Goal: Task Accomplishment & Management: Use online tool/utility

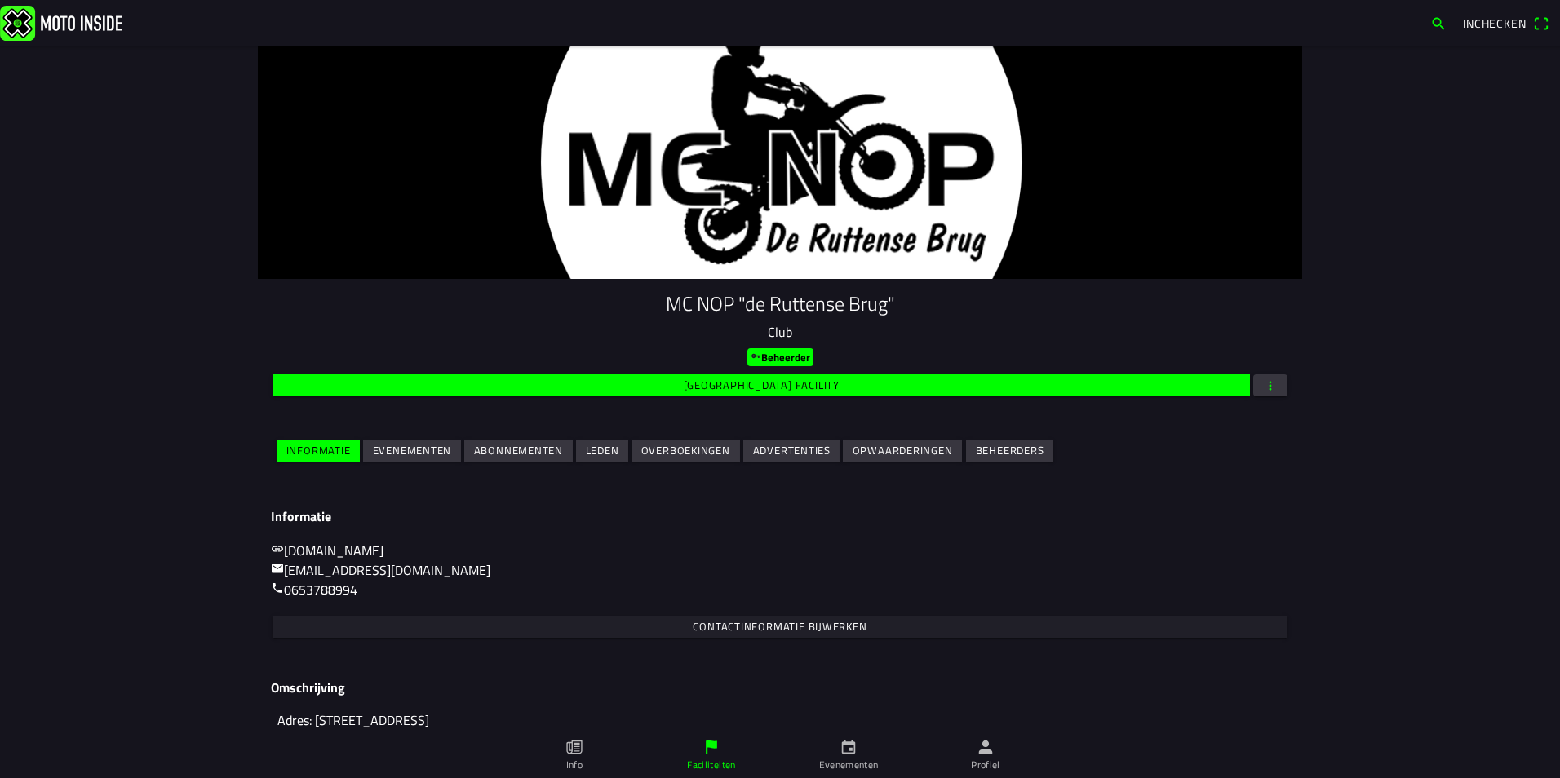
click at [0, 0] on slot "Abonnementen" at bounding box center [0, 0] width 0 height 0
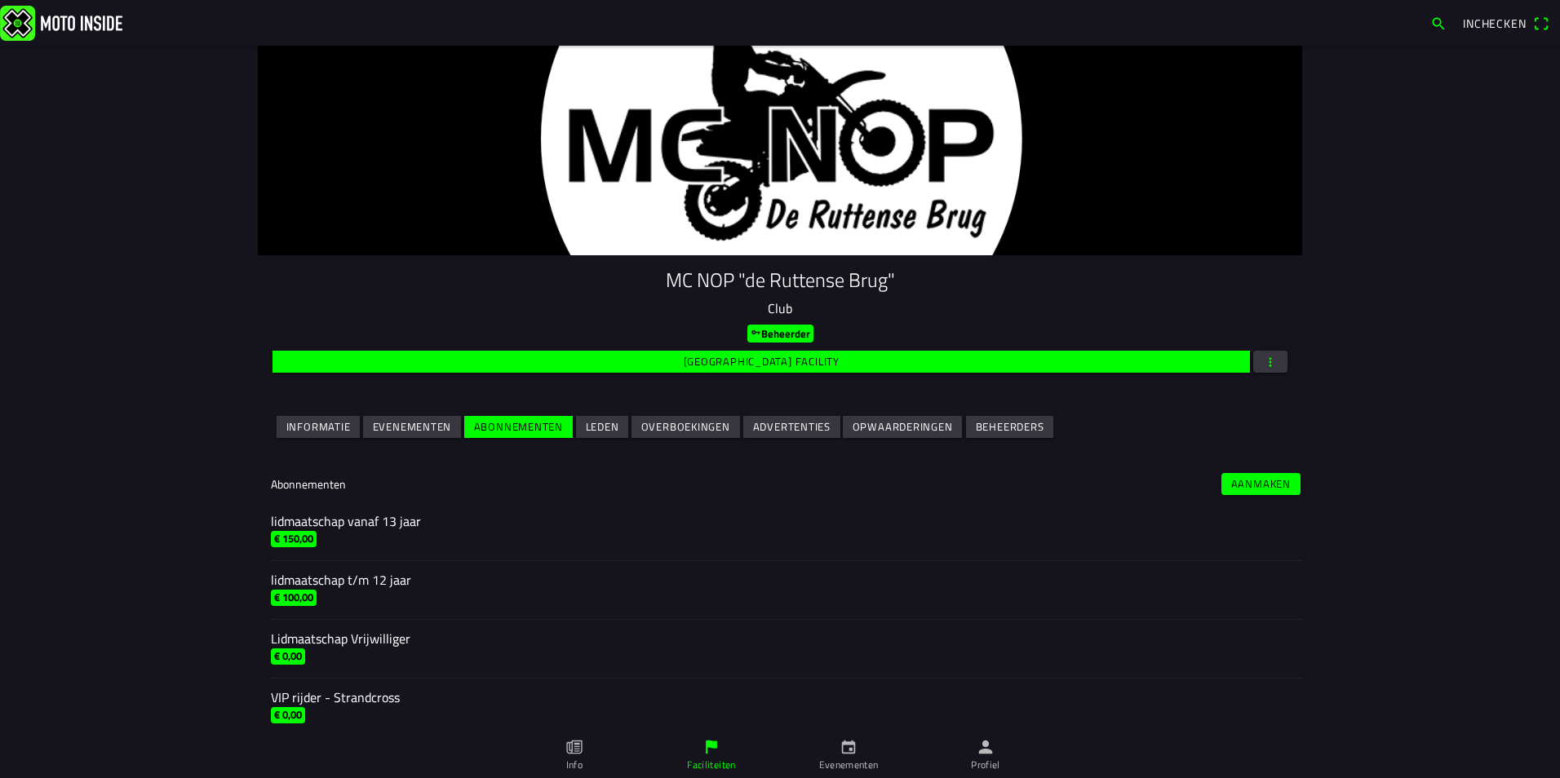
scroll to position [35, 0]
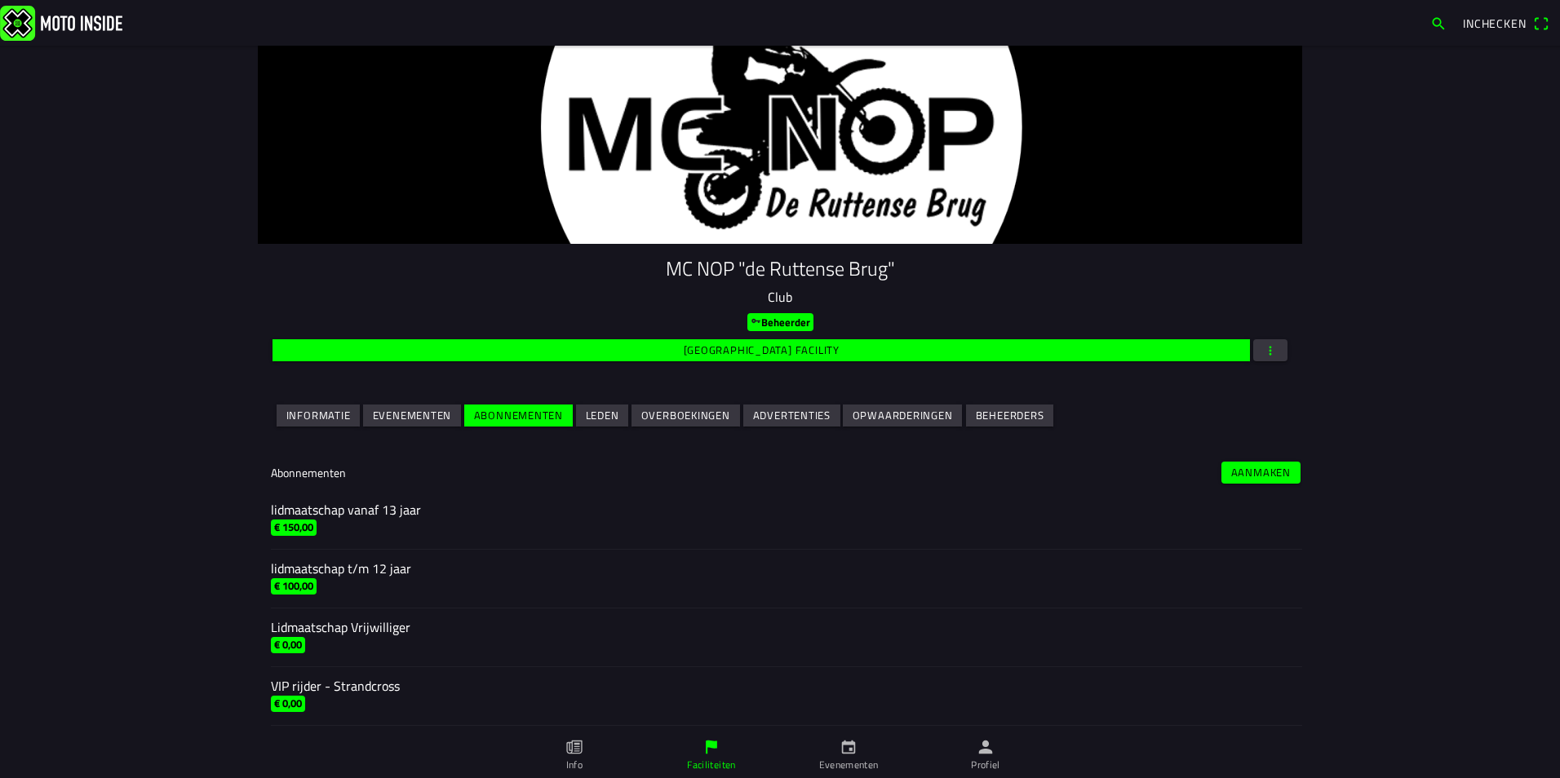
click at [308, 512] on div "lidmaatschap vanaf 13 jaar" at bounding box center [780, 510] width 1018 height 20
click at [323, 506] on div "lidmaatschap vanaf 13 jaar" at bounding box center [780, 510] width 1018 height 20
click at [368, 636] on div "Lidmaatschap Vrijwilliger" at bounding box center [780, 628] width 1018 height 20
drag, startPoint x: 516, startPoint y: 639, endPoint x: 613, endPoint y: 643, distance: 97.2
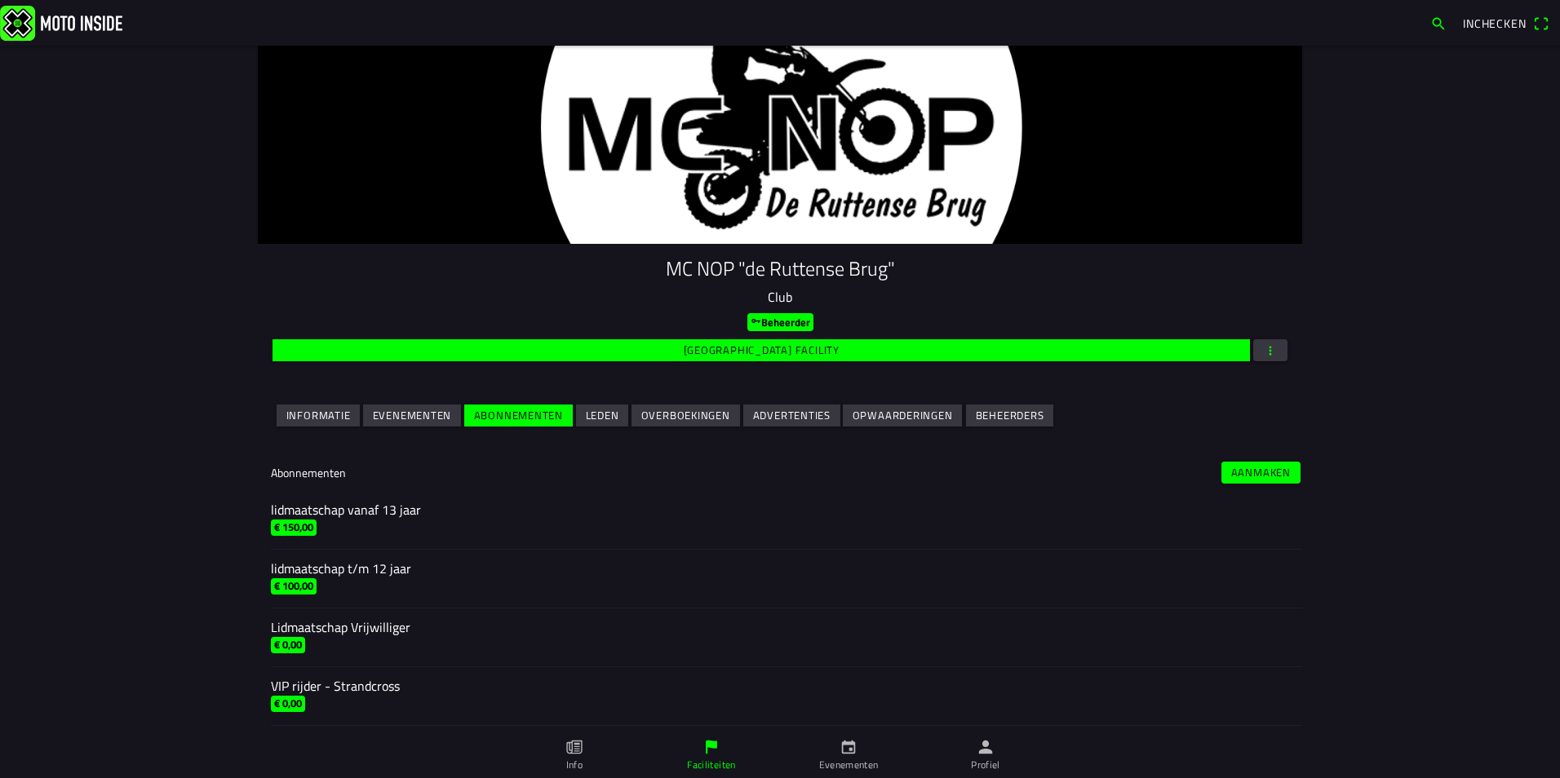
click at [613, 643] on ion-item-sliding "Lidmaatschap Vrijwilliger € 0,00 Verwijder abonnement" at bounding box center [780, 638] width 1044 height 59
click at [0, 0] on slot "Leden" at bounding box center [0, 0] width 0 height 0
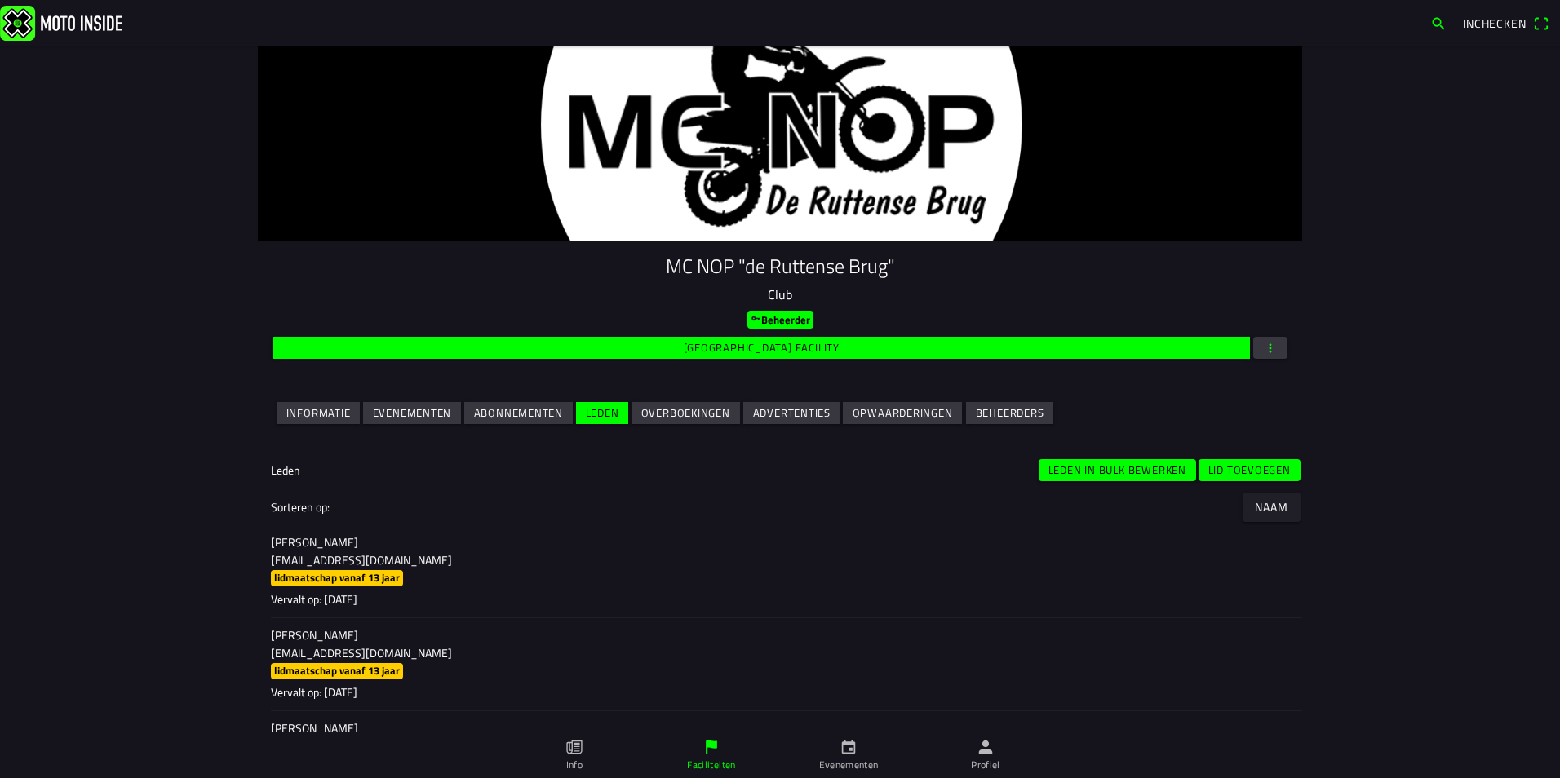
scroll to position [0, 0]
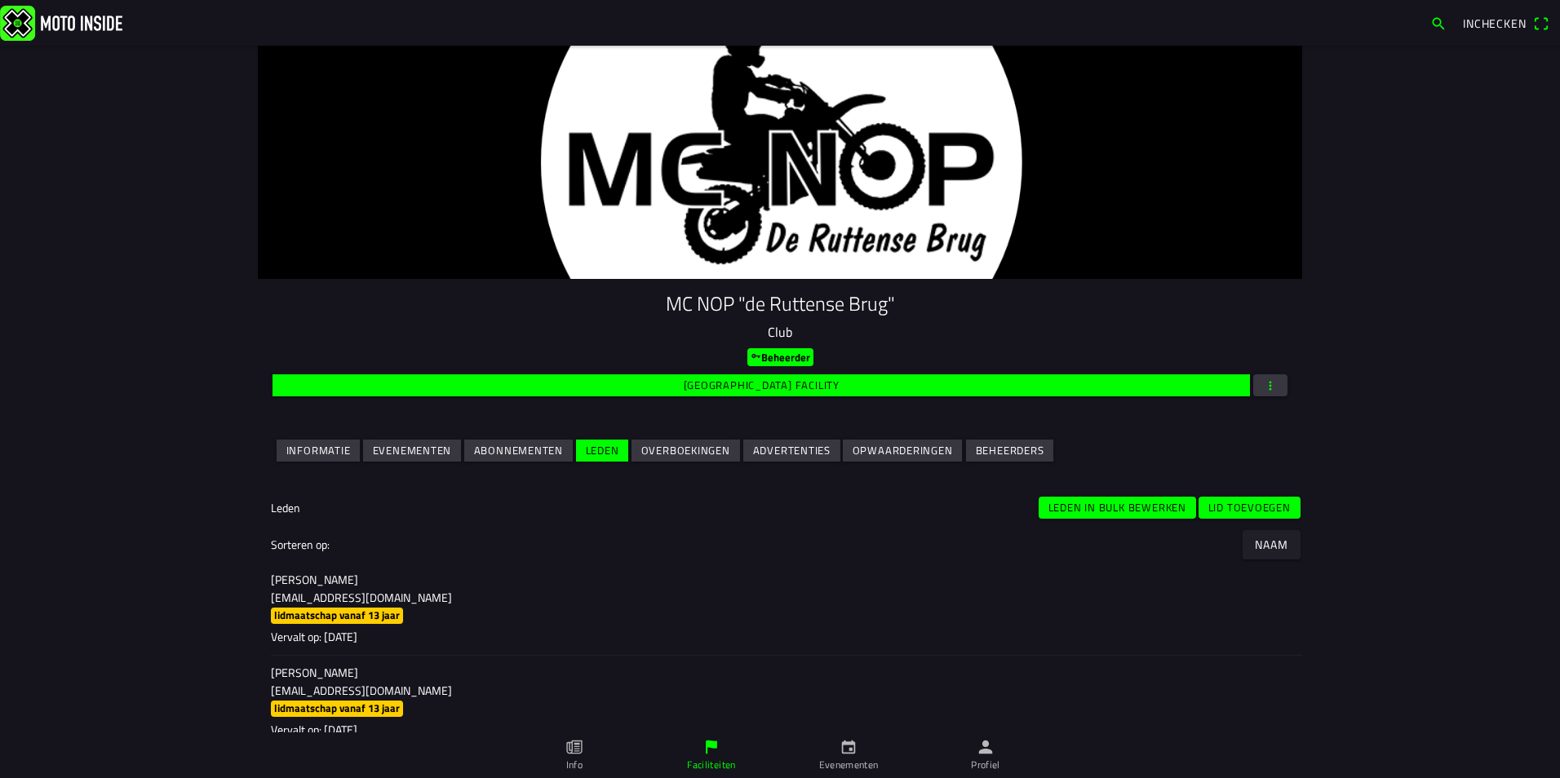
click at [1273, 378] on button "button" at bounding box center [1270, 386] width 34 height 22
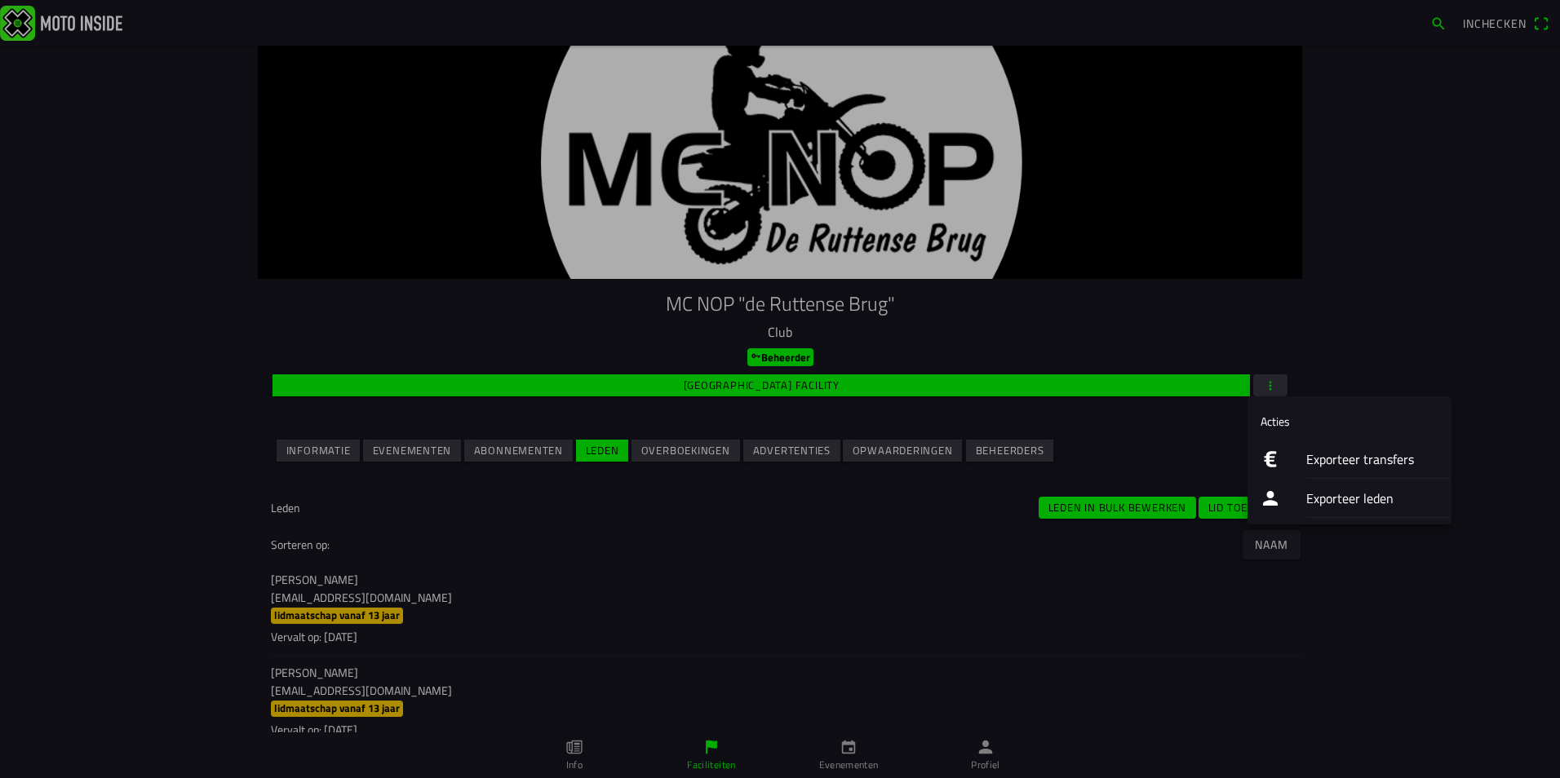
click at [1346, 498] on ion-label "Exporteer leden" at bounding box center [1372, 499] width 132 height 20
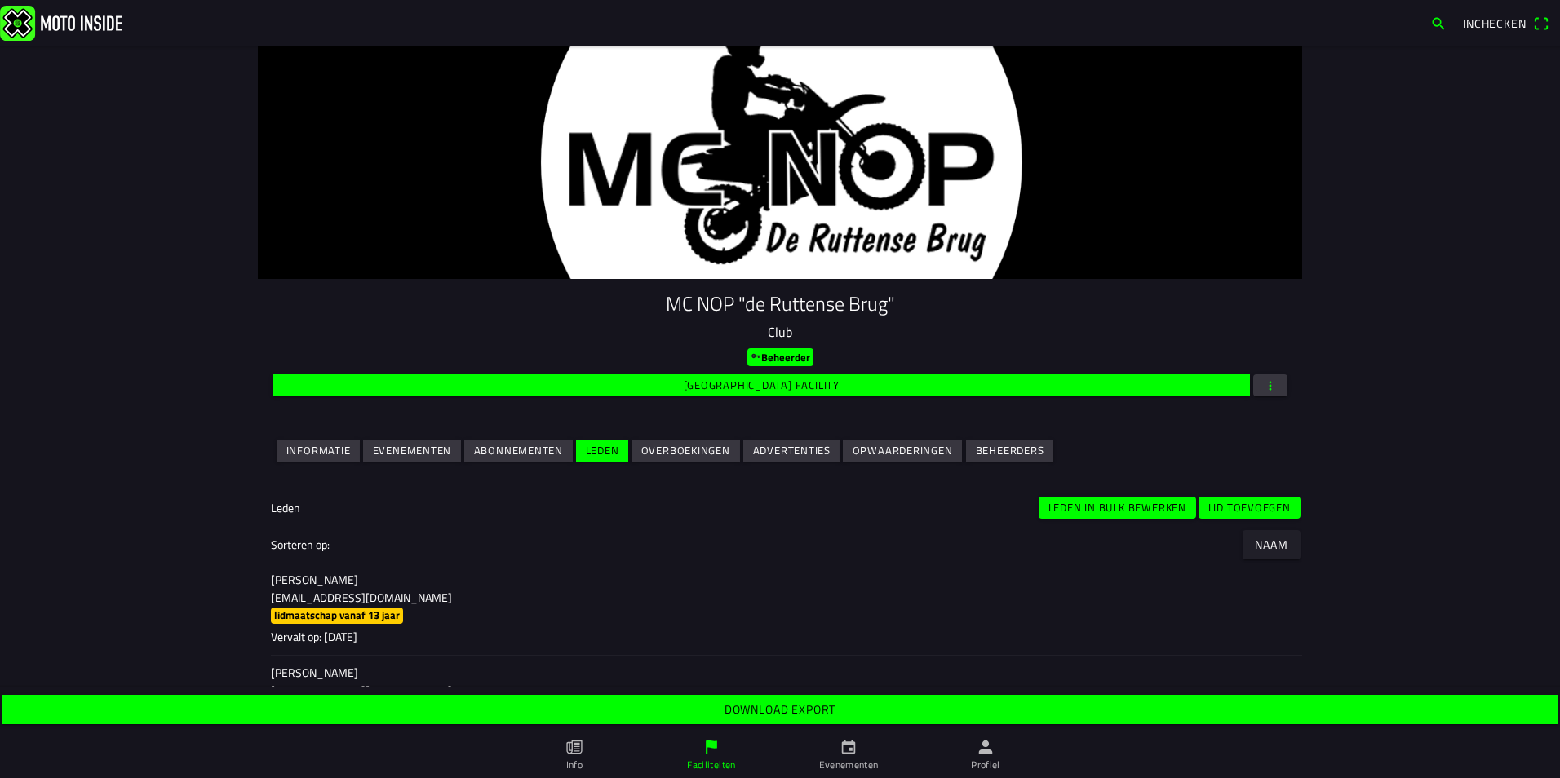
click at [0, 0] on slot "Download export" at bounding box center [0, 0] width 0 height 0
